Goal: Check status: Check status

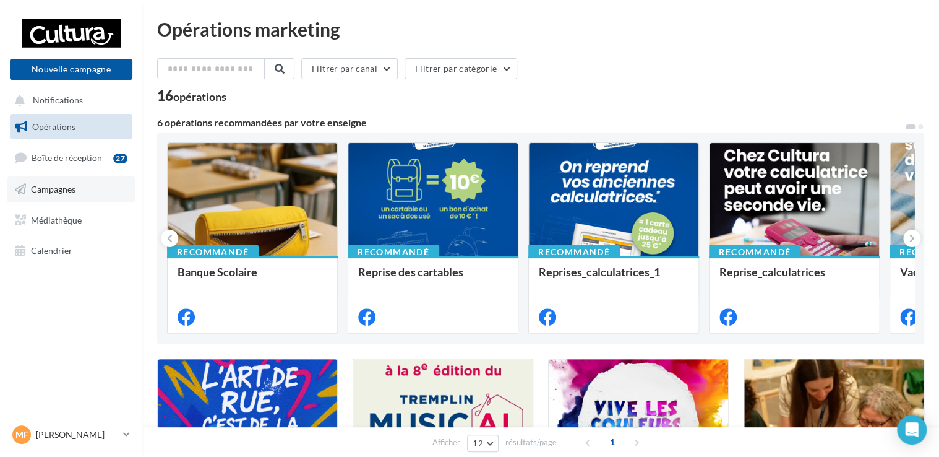
click at [93, 182] on link "Campagnes" at bounding box center [70, 189] width 127 height 26
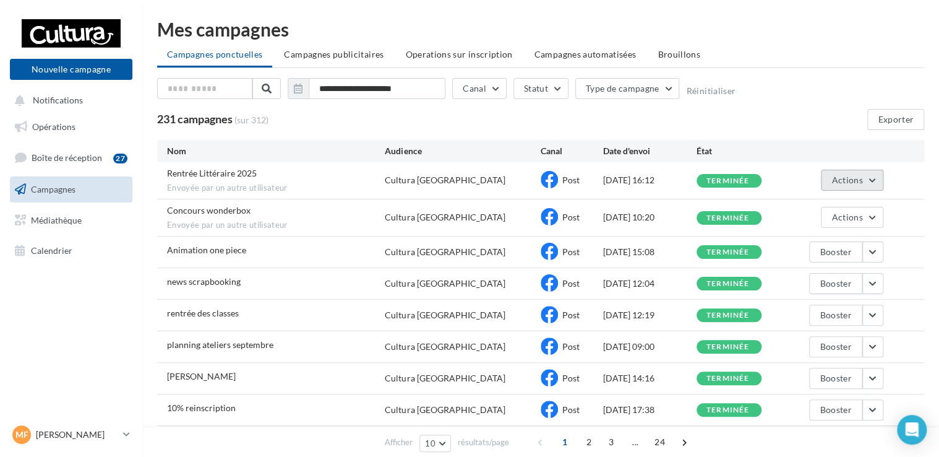
click at [873, 179] on button "Actions" at bounding box center [852, 180] width 62 height 21
click at [814, 111] on div "231 campagnes (sur 312) Exporter" at bounding box center [540, 119] width 767 height 21
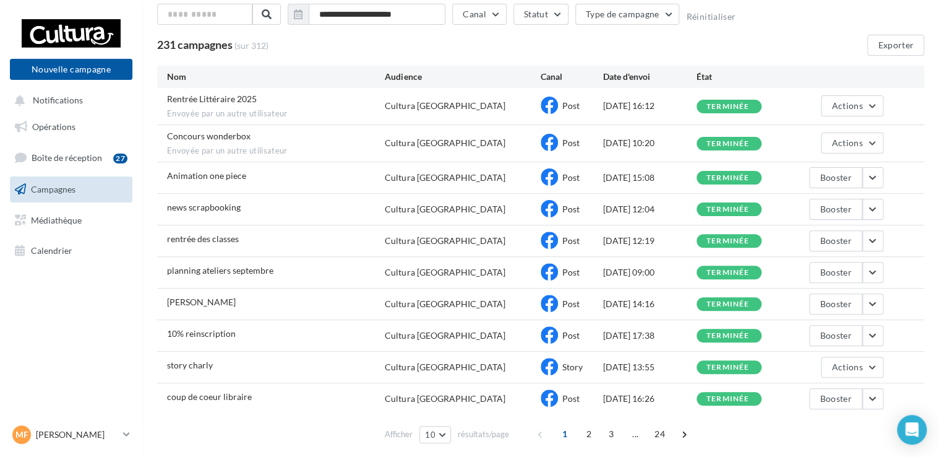
scroll to position [117, 0]
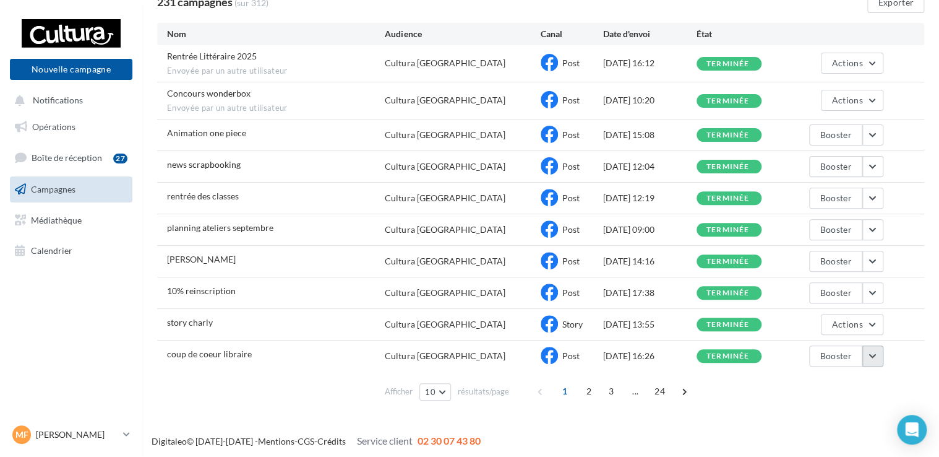
click at [875, 351] on button "button" at bounding box center [873, 355] width 21 height 21
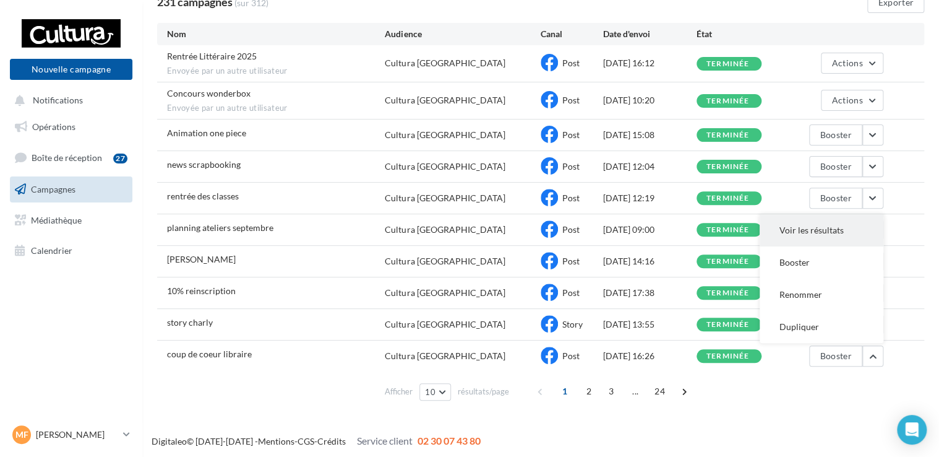
click at [820, 224] on button "Voir les résultats" at bounding box center [822, 230] width 124 height 32
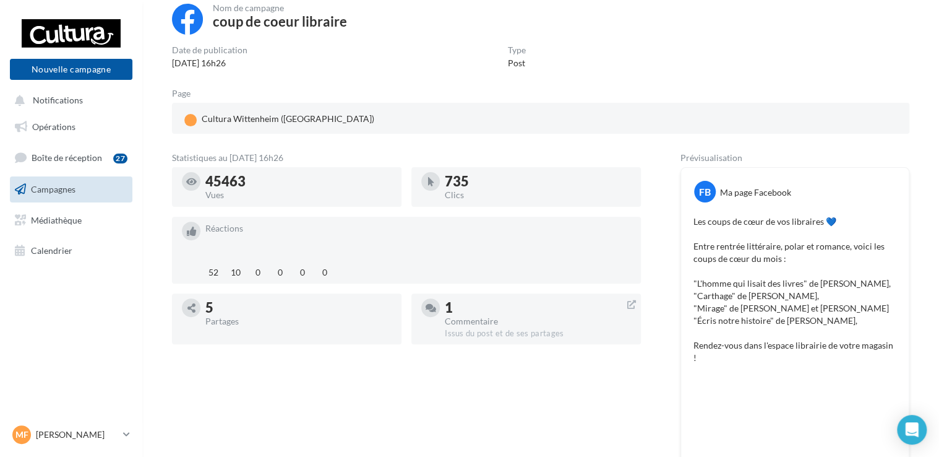
scroll to position [17, 0]
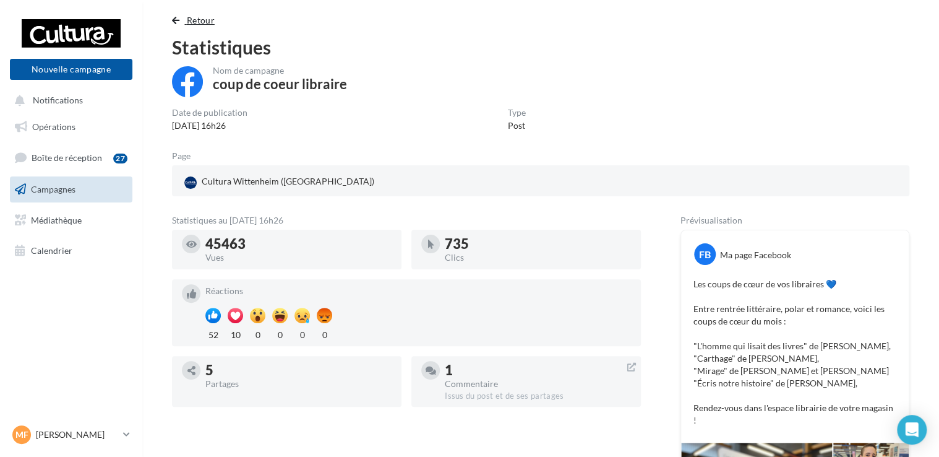
click at [201, 15] on span "Retour" at bounding box center [201, 20] width 28 height 11
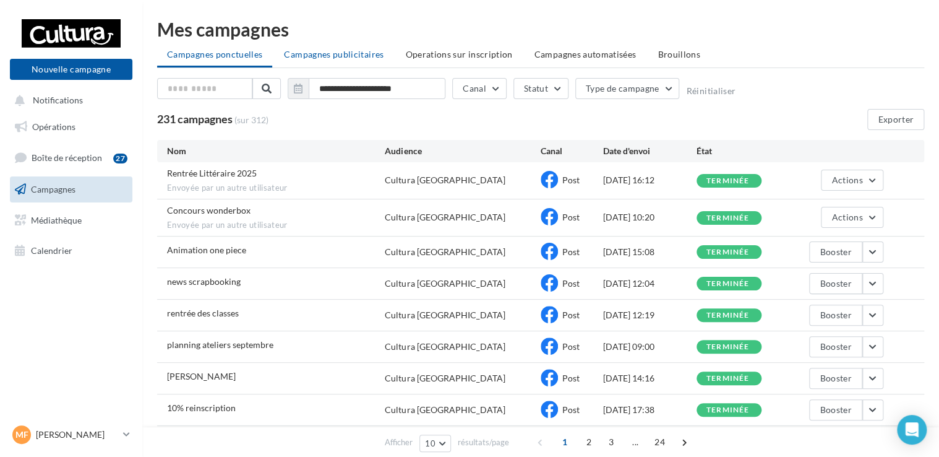
click at [353, 56] on span "Campagnes publicitaires" at bounding box center [334, 54] width 100 height 11
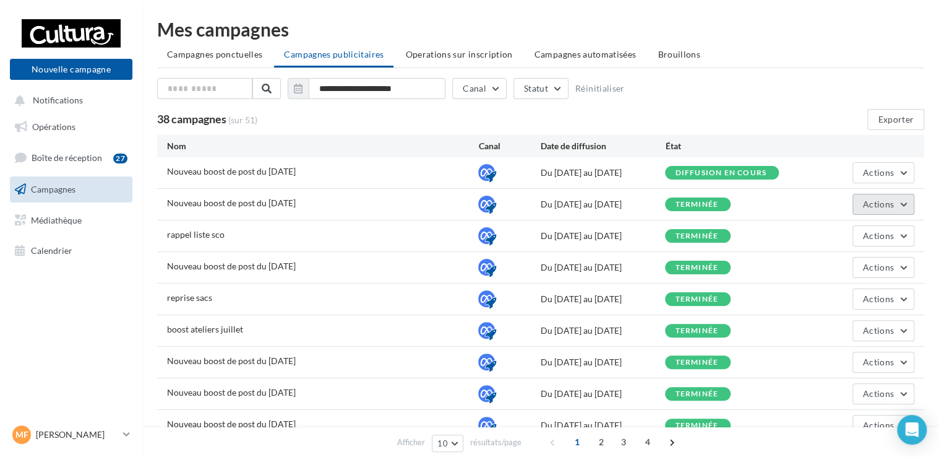
click at [881, 208] on span "Actions" at bounding box center [878, 204] width 31 height 11
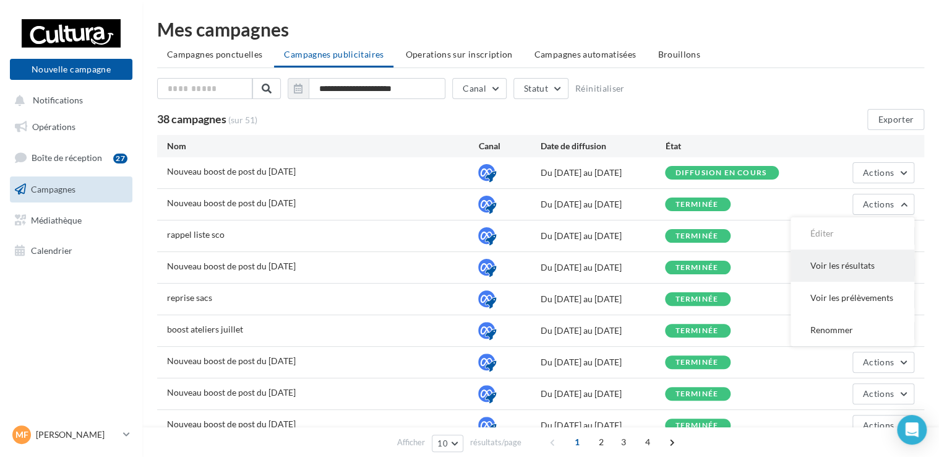
click at [830, 259] on button "Voir les résultats" at bounding box center [853, 265] width 124 height 32
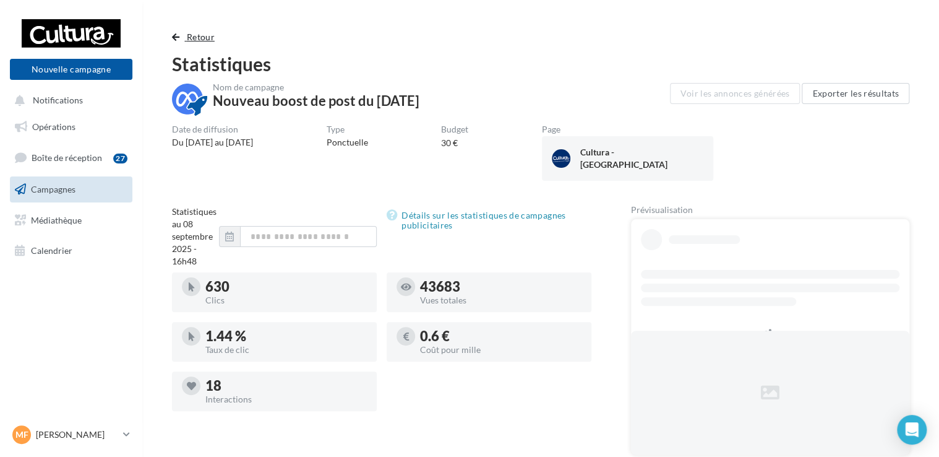
click at [189, 40] on span "Retour" at bounding box center [201, 37] width 28 height 11
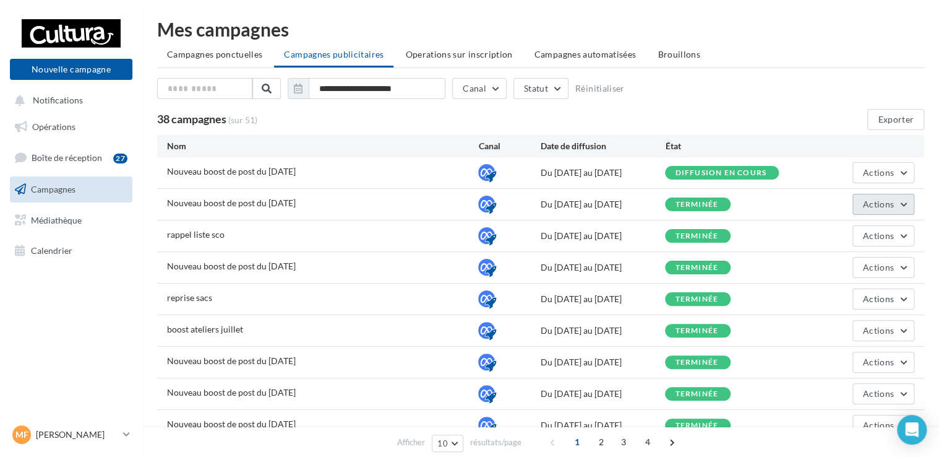
click at [900, 200] on button "Actions" at bounding box center [884, 204] width 62 height 21
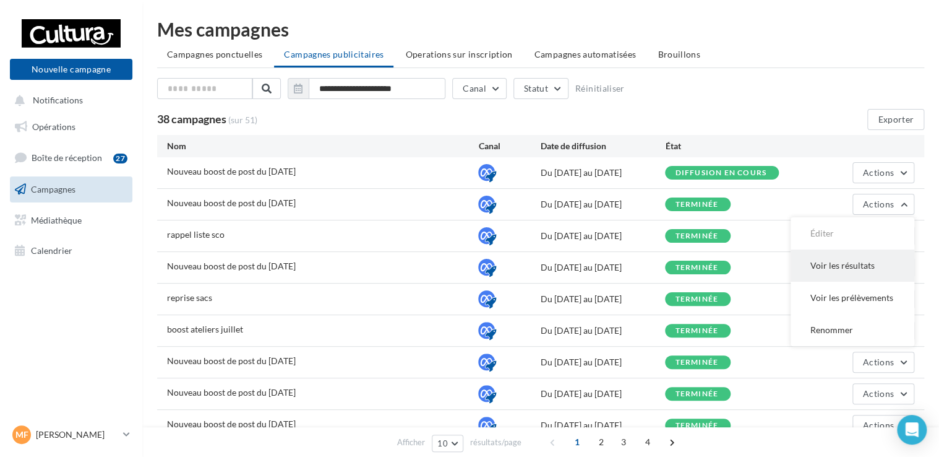
click at [827, 264] on button "Voir les résultats" at bounding box center [853, 265] width 124 height 32
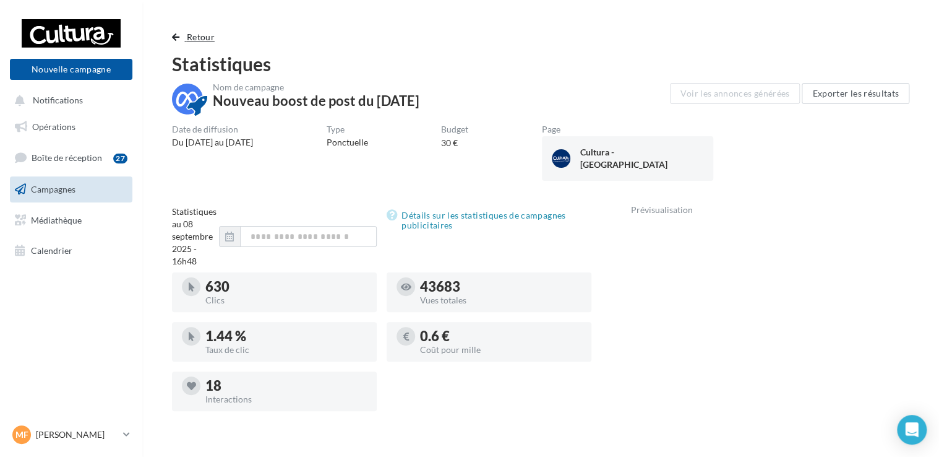
click at [196, 38] on span "Retour" at bounding box center [201, 37] width 28 height 11
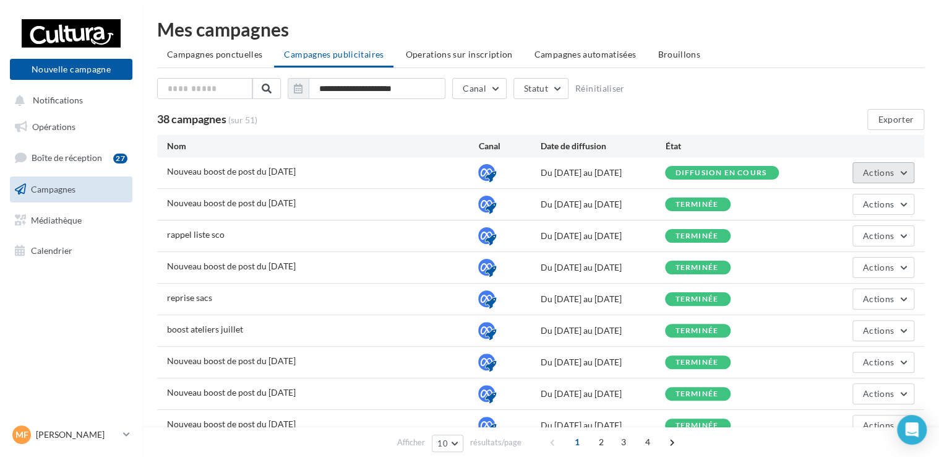
click at [867, 167] on span "Actions" at bounding box center [878, 172] width 31 height 11
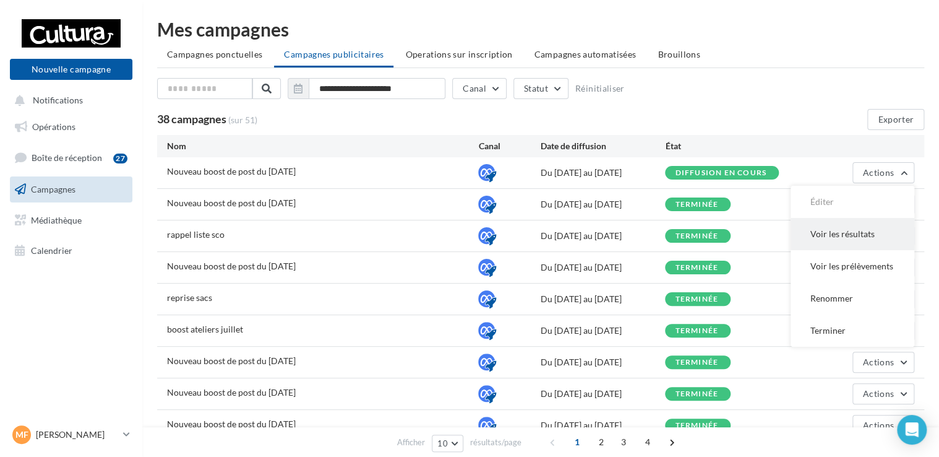
click at [825, 231] on button "Voir les résultats" at bounding box center [853, 234] width 124 height 32
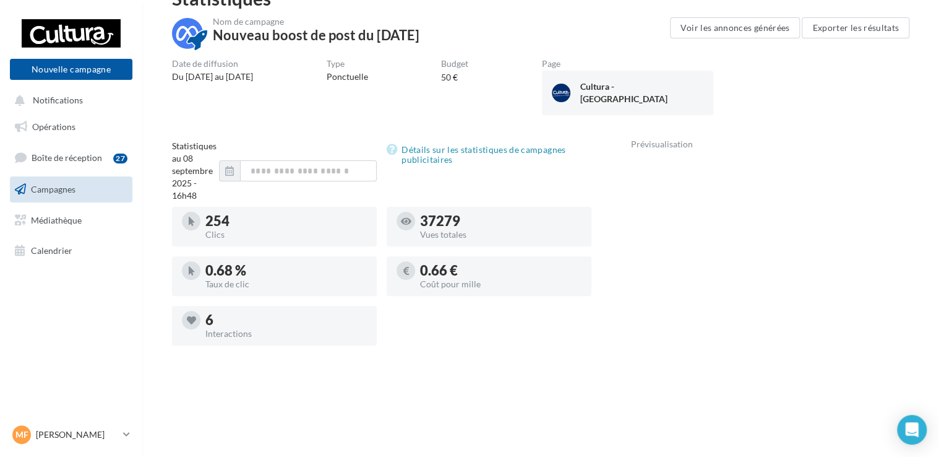
scroll to position [69, 0]
